Goal: Task Accomplishment & Management: Manage account settings

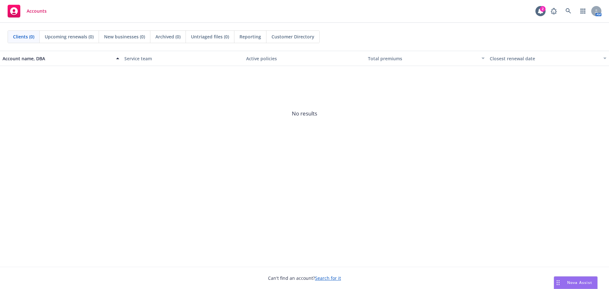
click at [328, 276] on link "Search for it" at bounding box center [328, 278] width 26 height 6
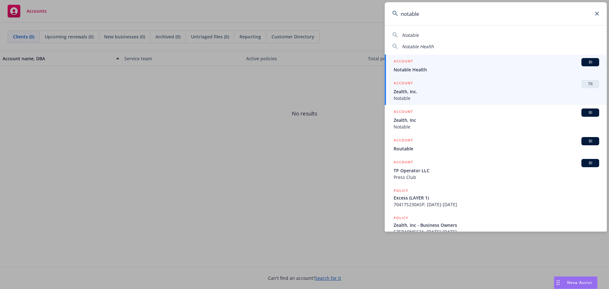
type input "notable"
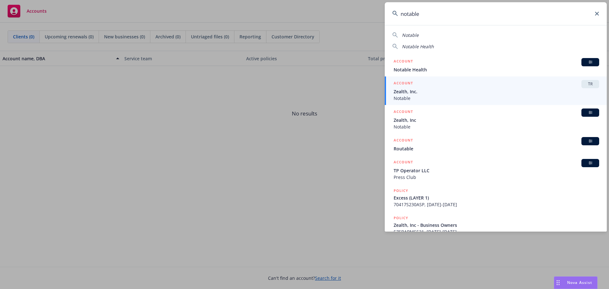
click at [409, 87] on h5 "ACCOUNT" at bounding box center [402, 84] width 19 height 8
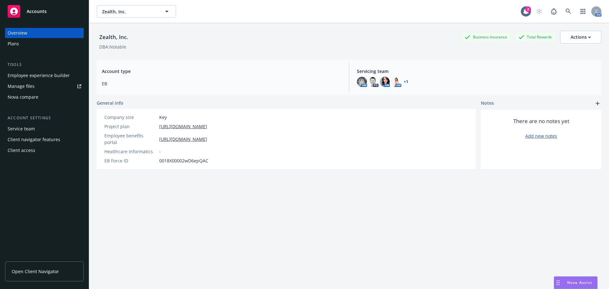
click at [16, 86] on div "Manage files" at bounding box center [21, 86] width 27 height 10
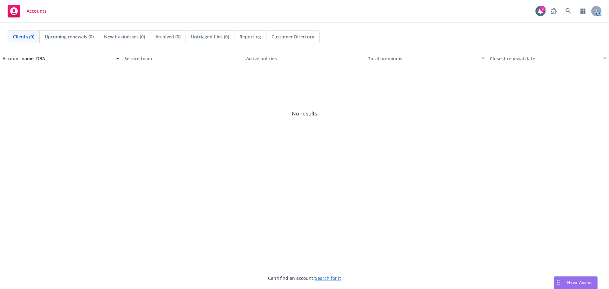
click at [329, 276] on link "Search for it" at bounding box center [328, 278] width 26 height 6
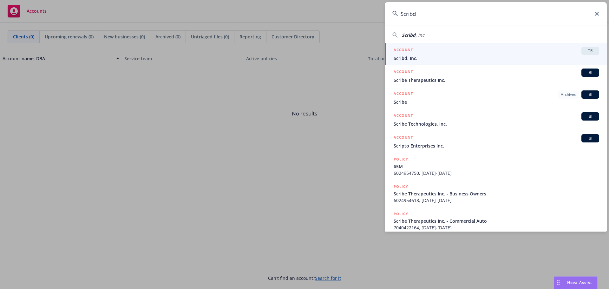
type input "Scribd"
click at [408, 56] on span "Scribd, Inc." at bounding box center [495, 58] width 205 height 7
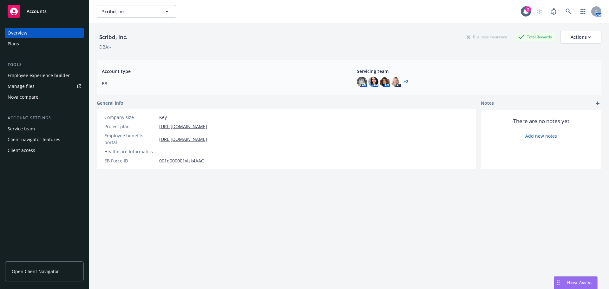
click at [36, 77] on div "Employee experience builder" at bounding box center [39, 75] width 62 height 10
click at [49, 77] on div "Employee experience builder" at bounding box center [39, 75] width 62 height 10
click at [46, 75] on div "Employee experience builder" at bounding box center [39, 75] width 62 height 10
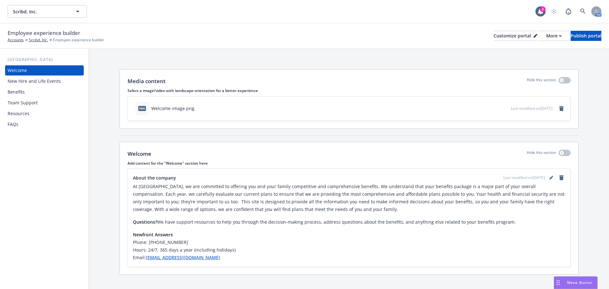
click at [19, 114] on div "Resources" at bounding box center [19, 113] width 22 height 10
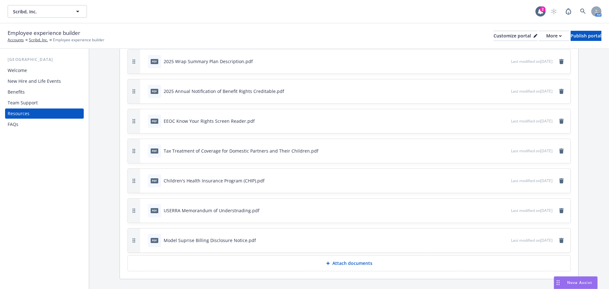
scroll to position [222, 0]
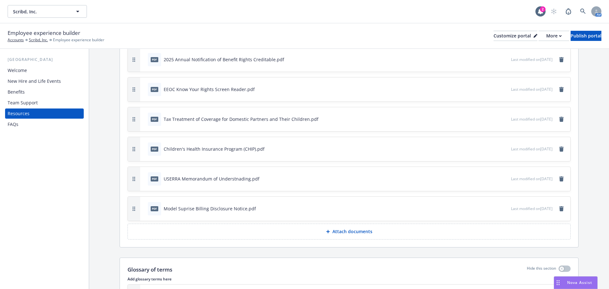
click at [21, 71] on div "Welcome" at bounding box center [17, 70] width 19 height 10
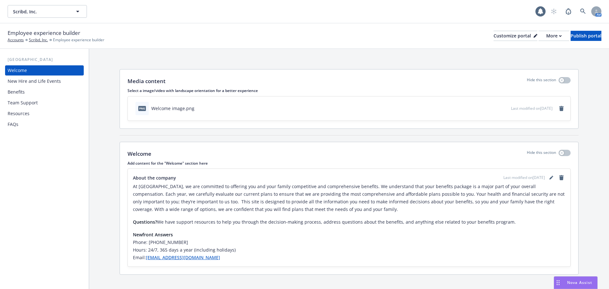
click at [19, 84] on div "New Hire and Life Events" at bounding box center [34, 81] width 53 height 10
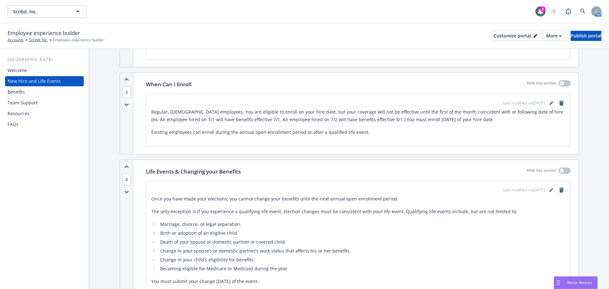
scroll to position [539, 0]
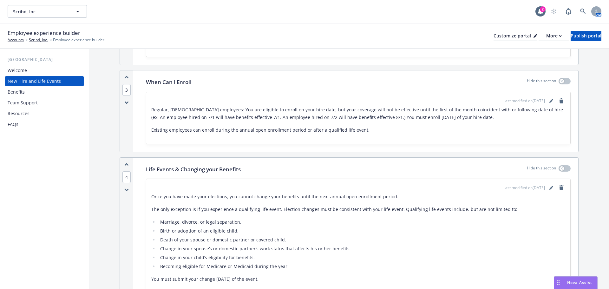
click at [15, 95] on div "Benefits" at bounding box center [16, 92] width 17 height 10
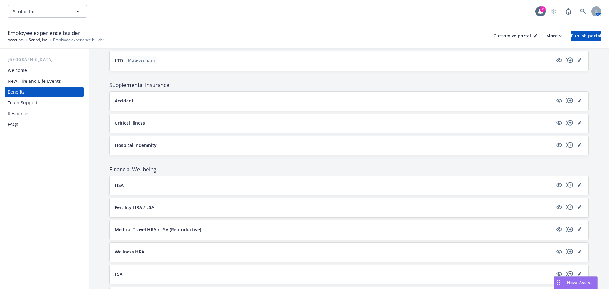
scroll to position [444, 0]
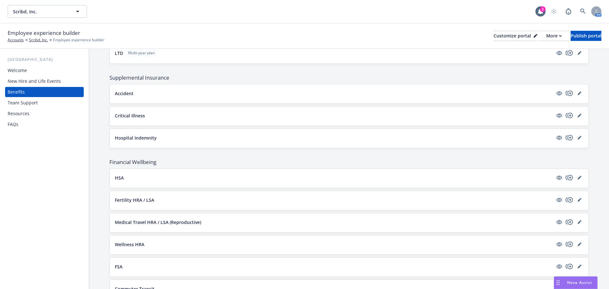
click at [415, 199] on button "Fertility HRA / LSA" at bounding box center [334, 200] width 438 height 7
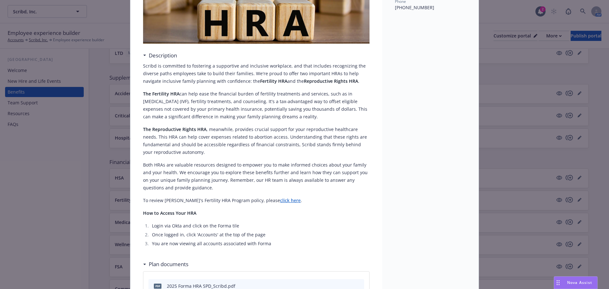
scroll to position [82, 0]
click at [280, 200] on link "click here" at bounding box center [290, 200] width 21 height 6
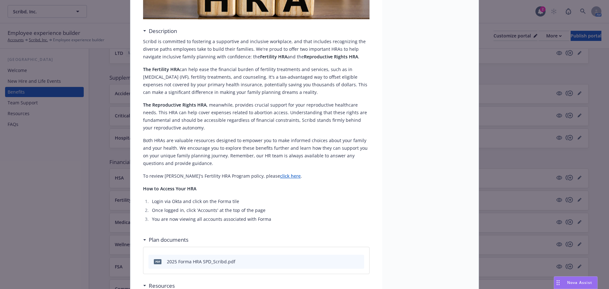
scroll to position [165, 0]
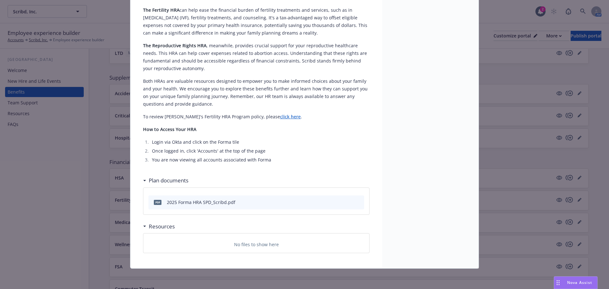
click at [357, 204] on icon "preview file" at bounding box center [358, 201] width 6 height 4
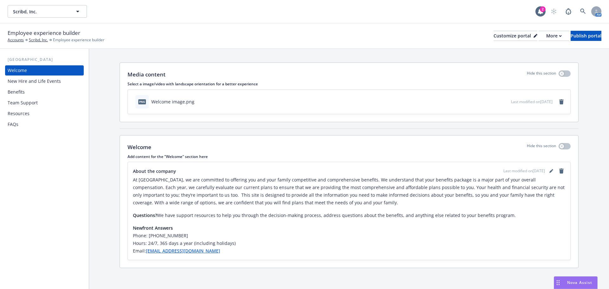
scroll to position [9, 0]
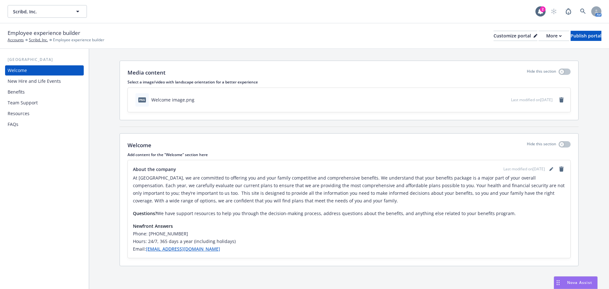
click at [17, 91] on div "Benefits" at bounding box center [16, 92] width 17 height 10
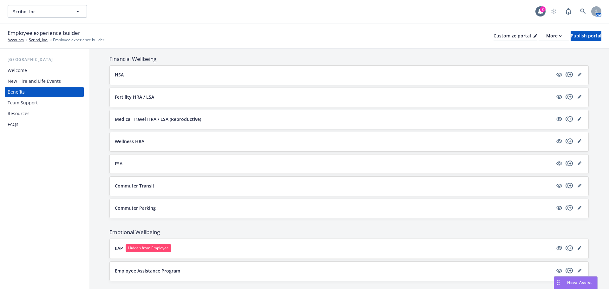
scroll to position [536, 0]
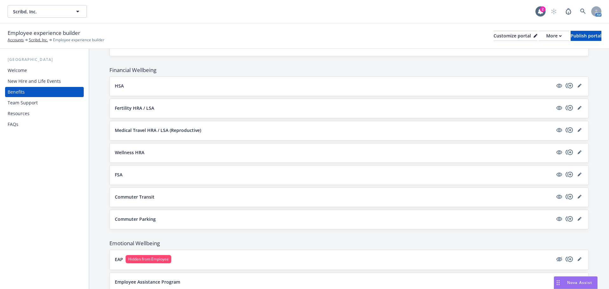
click at [462, 132] on button "Medical Travel HRA / LSA (Reproductive)" at bounding box center [334, 130] width 438 height 7
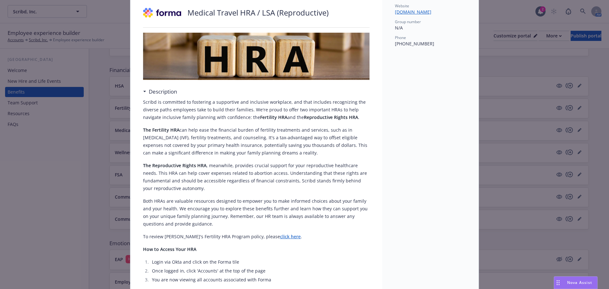
scroll to position [82, 0]
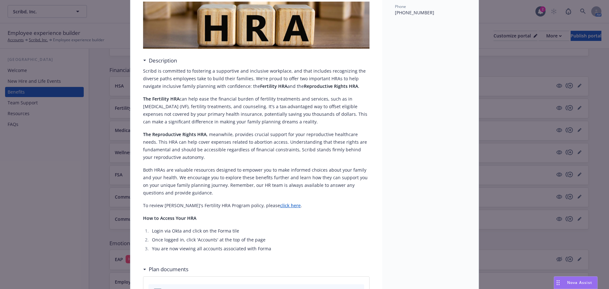
click at [280, 205] on link "click here" at bounding box center [290, 205] width 21 height 6
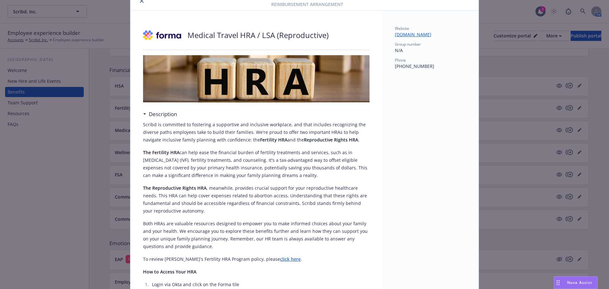
scroll to position [13, 0]
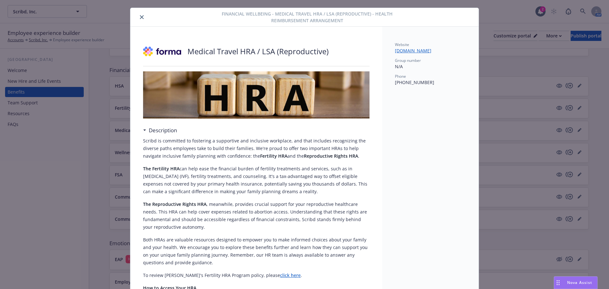
click at [140, 16] on icon "close" at bounding box center [142, 17] width 4 height 4
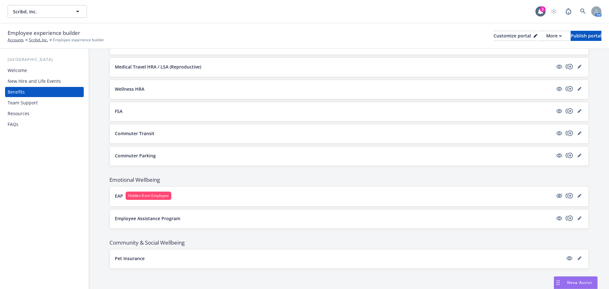
scroll to position [568, 0]
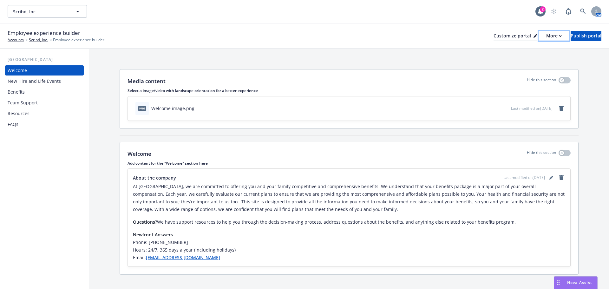
click at [546, 37] on div "More" at bounding box center [554, 36] width 16 height 10
click at [518, 65] on link "Copy portal link" at bounding box center [520, 62] width 58 height 13
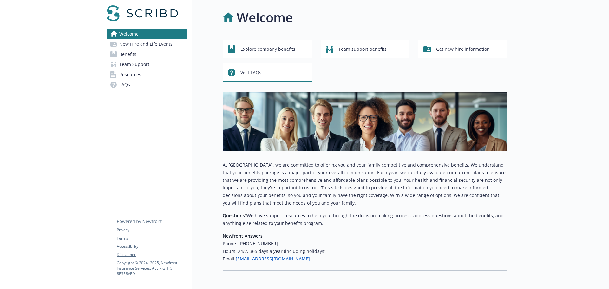
click at [153, 43] on span "New Hire and Life Events" at bounding box center [145, 44] width 53 height 10
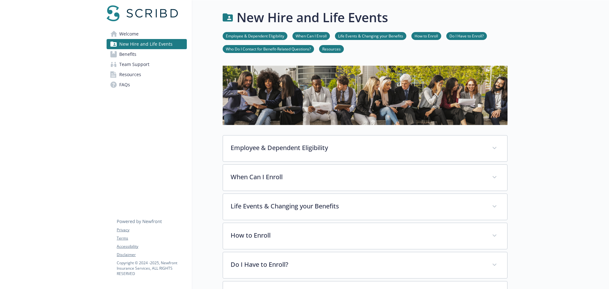
click at [126, 52] on span "Benefits" at bounding box center [127, 54] width 17 height 10
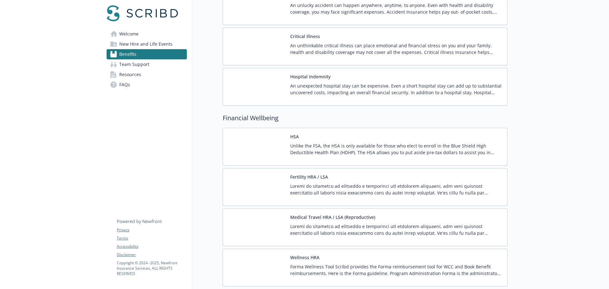
scroll to position [666, 0]
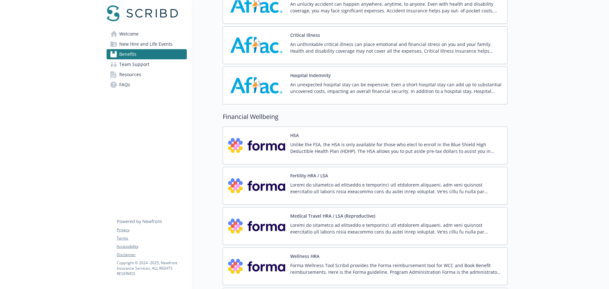
click at [340, 187] on p at bounding box center [396, 187] width 212 height 13
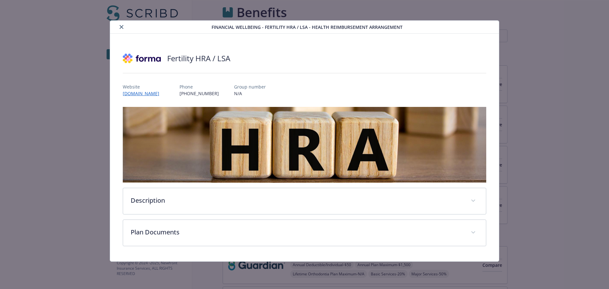
scroll to position [666, 0]
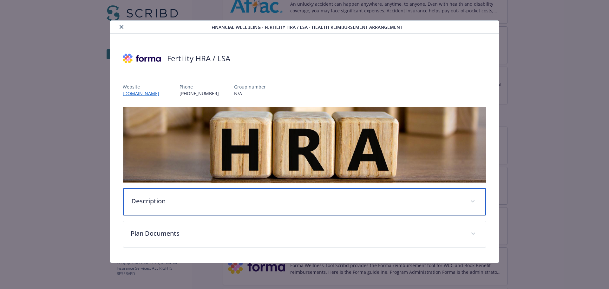
click at [248, 203] on p "Description" at bounding box center [296, 201] width 331 height 10
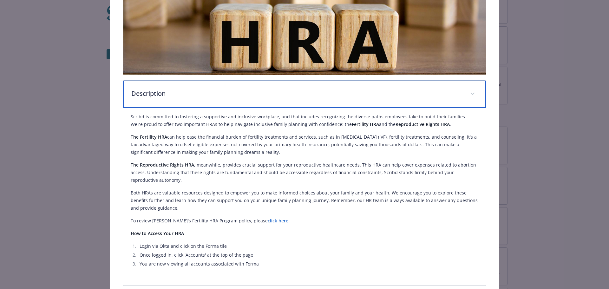
scroll to position [127, 0]
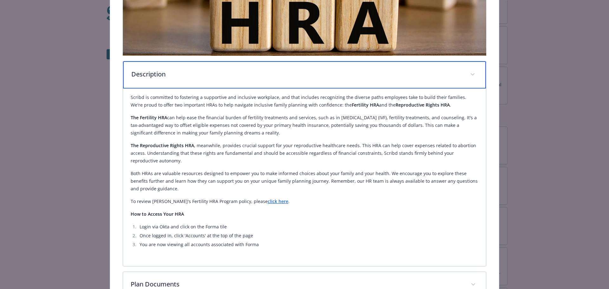
click at [219, 72] on p "Description" at bounding box center [296, 74] width 331 height 10
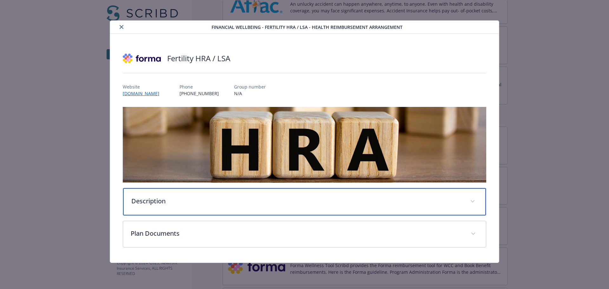
scroll to position [0, 0]
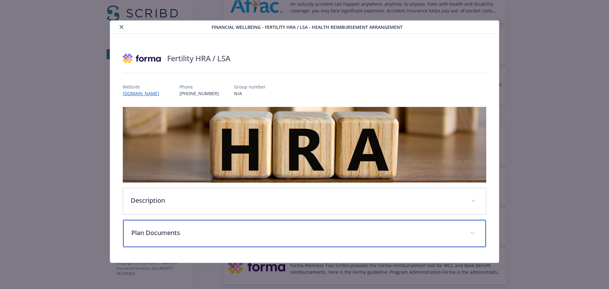
click at [222, 229] on p "Plan Documents" at bounding box center [296, 233] width 331 height 10
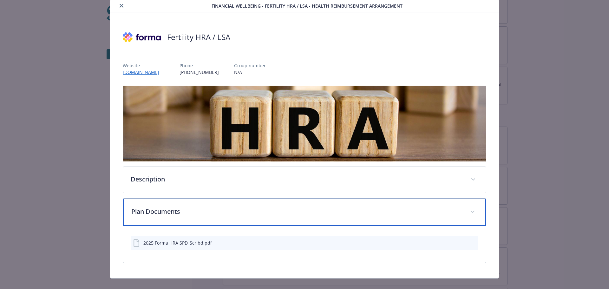
scroll to position [30, 0]
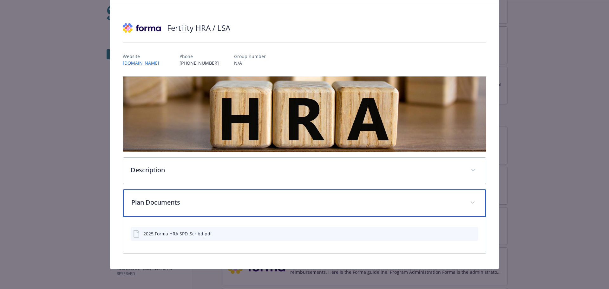
click at [215, 207] on div "Plan Documents" at bounding box center [304, 202] width 363 height 27
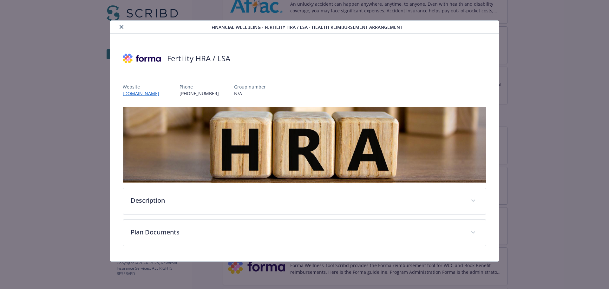
click at [123, 28] on icon "close" at bounding box center [122, 27] width 4 height 4
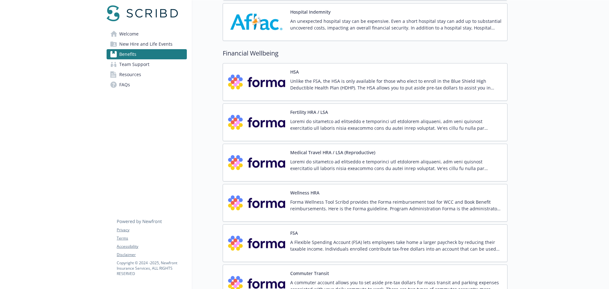
click at [307, 164] on p at bounding box center [396, 164] width 212 height 13
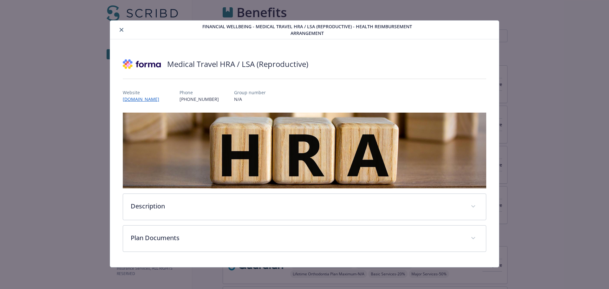
scroll to position [729, 0]
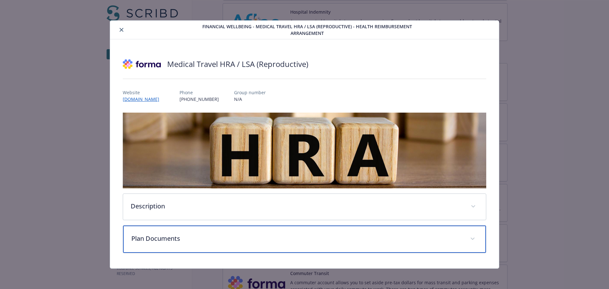
click at [204, 235] on p "Plan Documents" at bounding box center [296, 239] width 331 height 10
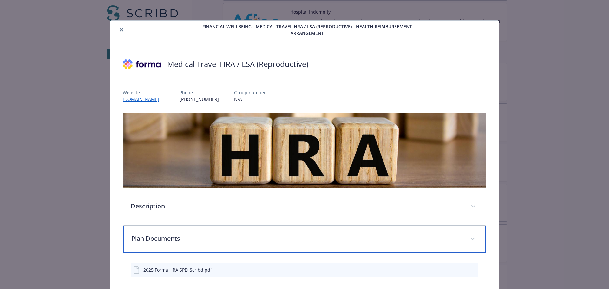
click at [203, 230] on div "Plan Documents" at bounding box center [304, 238] width 363 height 27
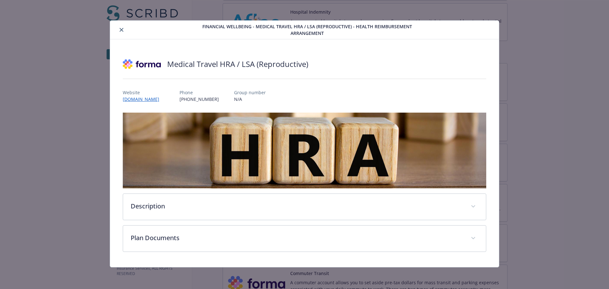
click at [122, 28] on button "close" at bounding box center [122, 30] width 8 height 8
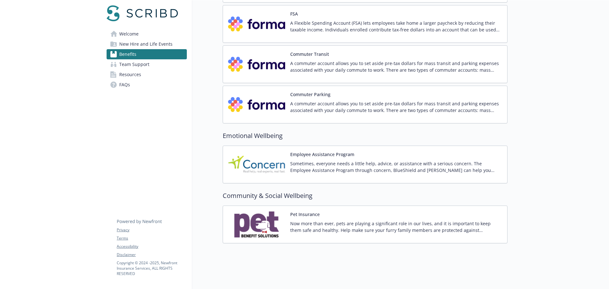
scroll to position [953, 0]
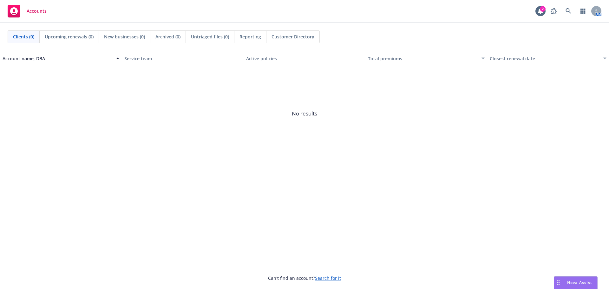
click at [335, 278] on link "Search for it" at bounding box center [328, 278] width 26 height 6
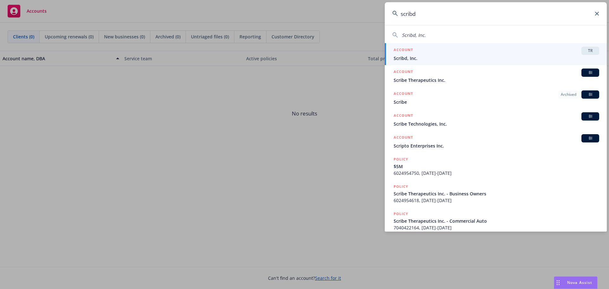
type input "scribd"
click at [413, 52] on div "ACCOUNT TR" at bounding box center [495, 51] width 205 height 8
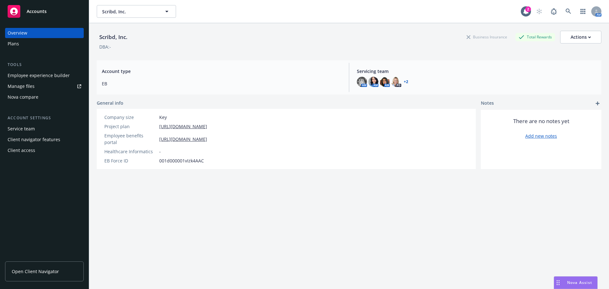
click at [32, 74] on div "Employee experience builder" at bounding box center [39, 75] width 62 height 10
click at [55, 74] on div "Employee experience builder" at bounding box center [39, 75] width 62 height 10
click at [24, 73] on div "Employee experience builder" at bounding box center [39, 75] width 62 height 10
click at [14, 42] on div "Plans" at bounding box center [13, 44] width 11 height 10
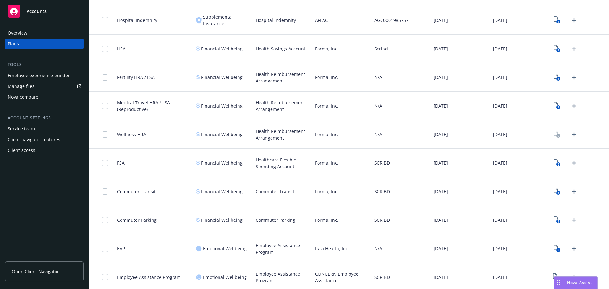
scroll to position [477, 0]
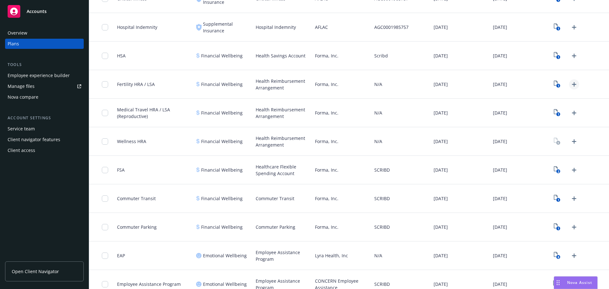
click at [570, 83] on icon "Upload Plan Documents" at bounding box center [574, 85] width 8 height 8
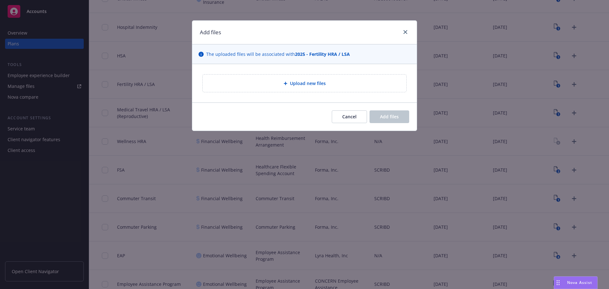
click at [269, 84] on div "Upload new files" at bounding box center [304, 83] width 193 height 7
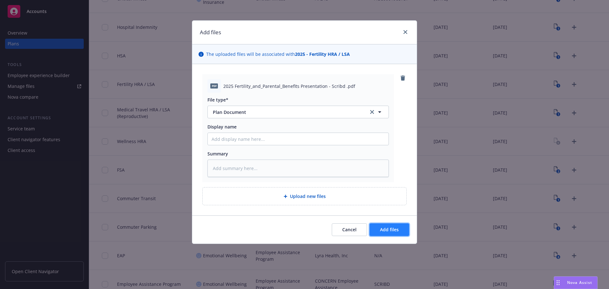
click at [380, 226] on button "Add files" at bounding box center [389, 229] width 40 height 13
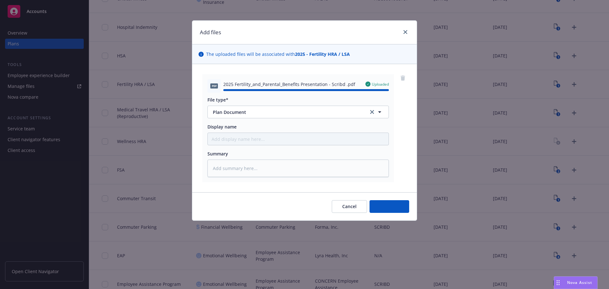
type textarea "x"
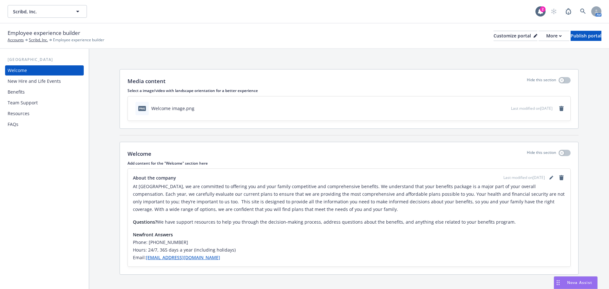
click at [22, 92] on div "Benefits" at bounding box center [16, 92] width 17 height 10
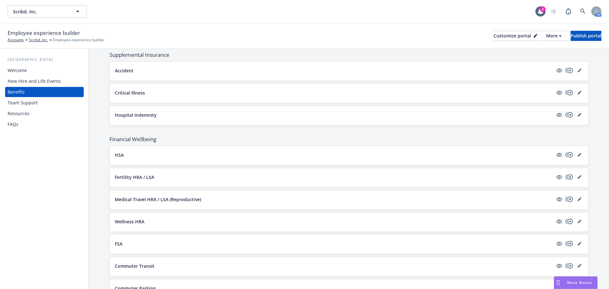
scroll to position [476, 0]
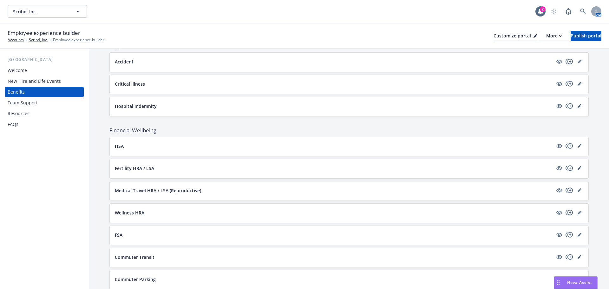
click at [483, 172] on div "Fertility HRA / LSA" at bounding box center [349, 168] width 468 height 9
click at [358, 168] on button "Fertility HRA / LSA" at bounding box center [334, 168] width 438 height 7
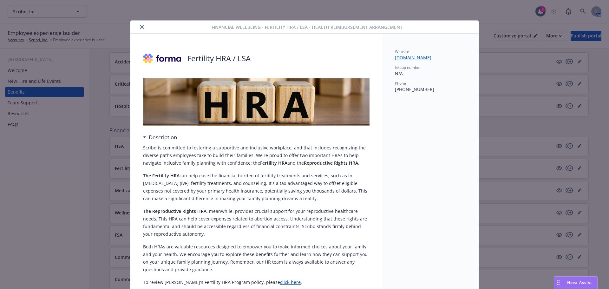
click at [140, 27] on icon "close" at bounding box center [142, 27] width 4 height 4
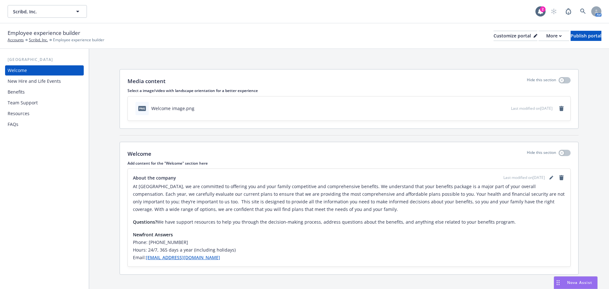
click at [21, 92] on div "Benefits" at bounding box center [16, 92] width 17 height 10
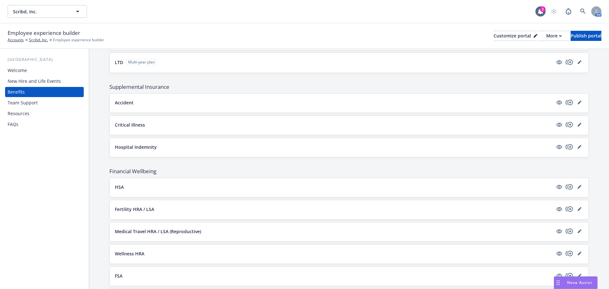
scroll to position [444, 0]
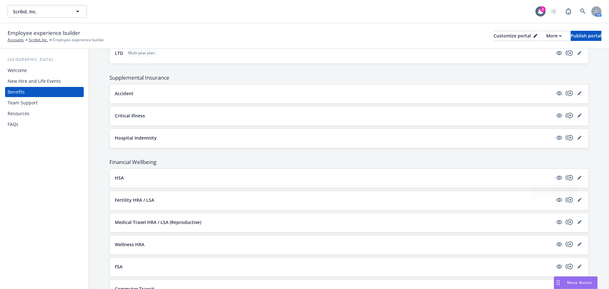
click at [423, 200] on button "Fertility HRA / LSA" at bounding box center [334, 200] width 438 height 7
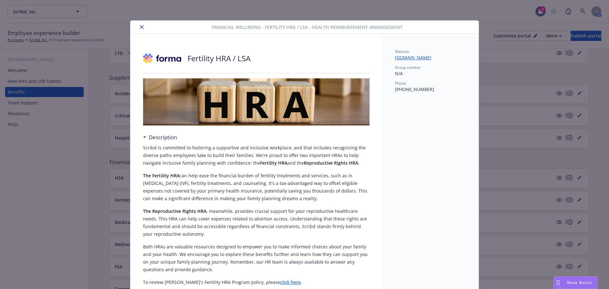
click at [138, 28] on button "close" at bounding box center [142, 27] width 8 height 8
